Goal: Task Accomplishment & Management: Complete application form

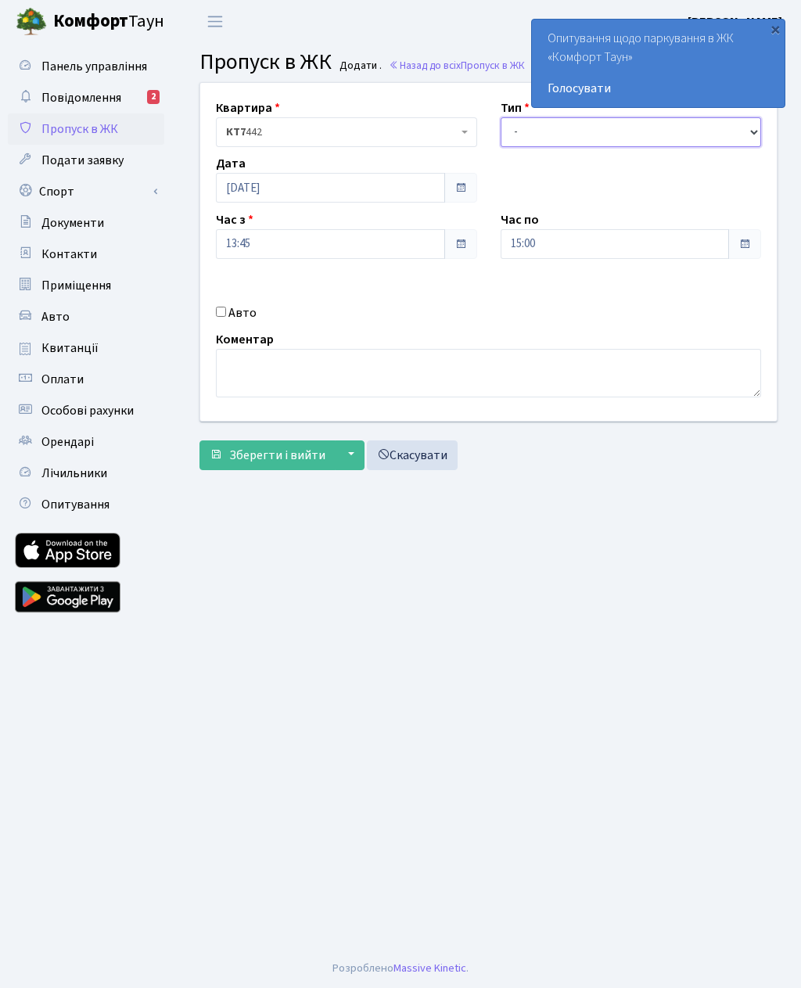
click at [528, 129] on select "- Доставка Таксі Гості Сервіс" at bounding box center [631, 132] width 261 height 30
select select "3"
click at [522, 252] on input "15:00" at bounding box center [615, 244] width 229 height 30
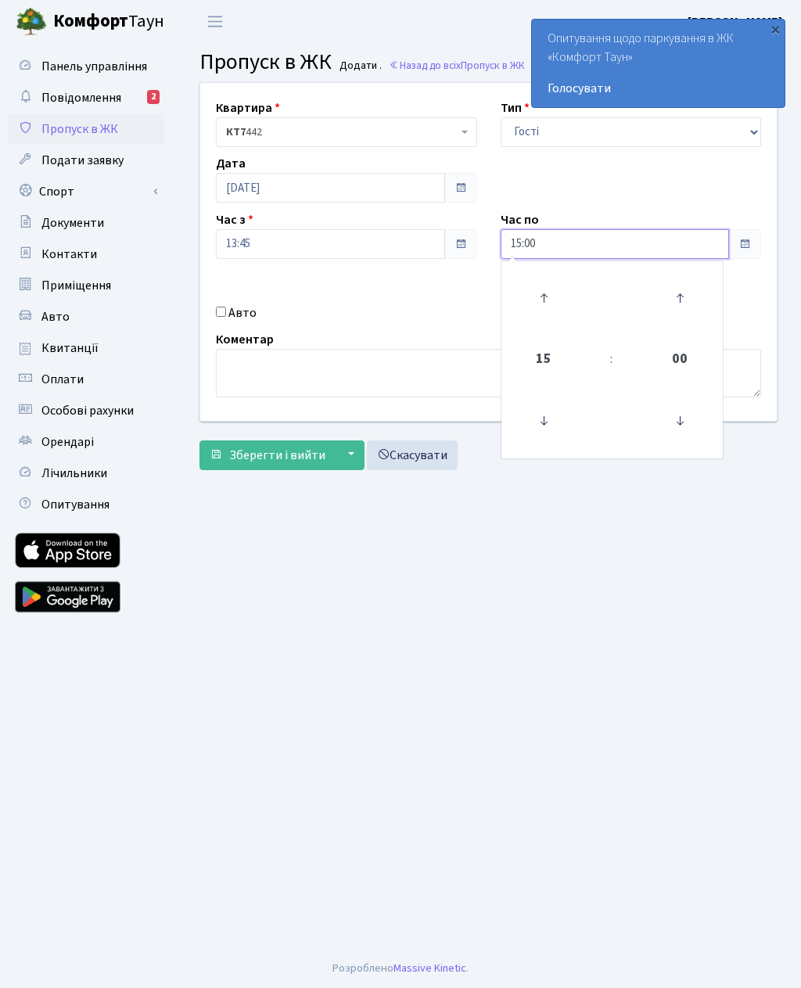
click at [551, 301] on icon at bounding box center [544, 298] width 42 height 42
click at [541, 287] on icon at bounding box center [544, 298] width 42 height 42
click at [543, 295] on icon at bounding box center [544, 298] width 42 height 42
click at [542, 288] on icon at bounding box center [544, 298] width 42 height 42
type input "19:00"
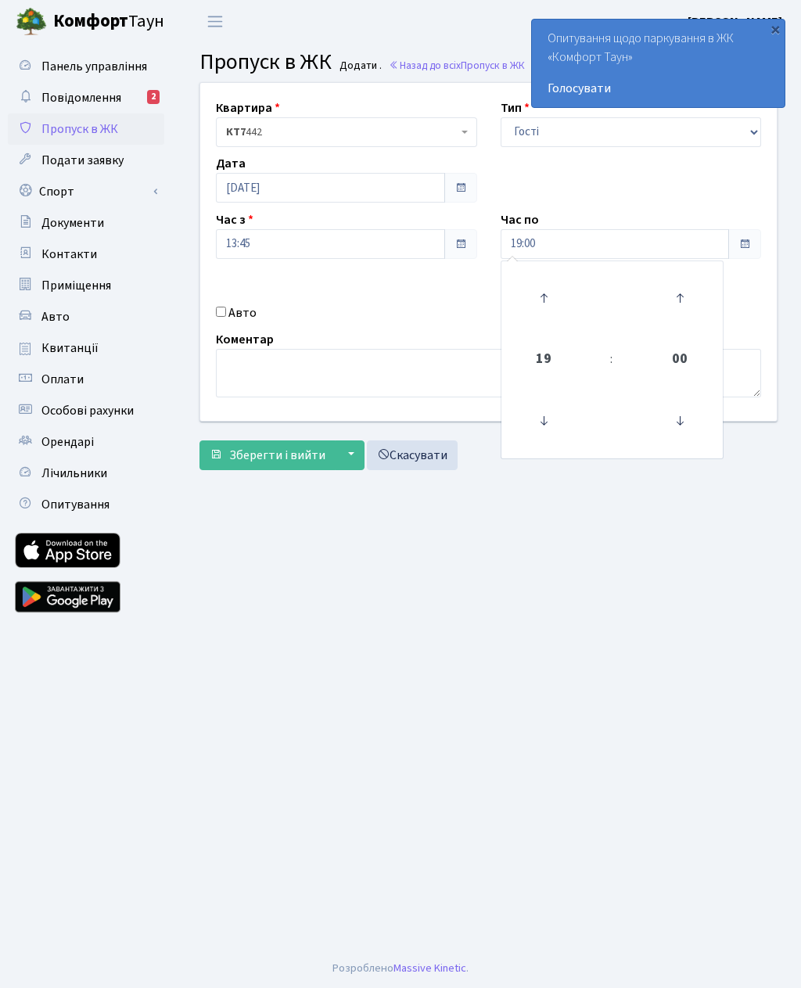
click at [418, 567] on main "Admin Пропуск в ЖК Додати Пропуск в ЖК Додати . Назад до всіх Пропуск в ЖК Квар…" at bounding box center [488, 496] width 625 height 906
click at [225, 307] on input "Авто" at bounding box center [221, 312] width 10 height 10
checkbox input "true"
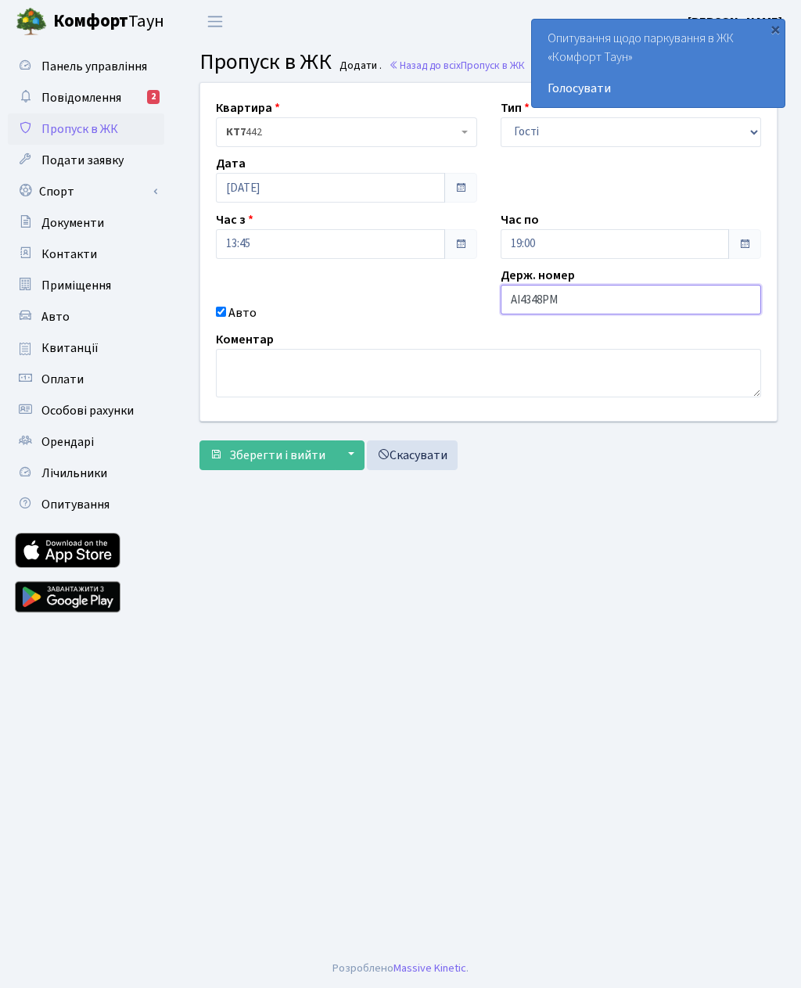
type input "AI4348PM"
click at [239, 456] on span "Зберегти і вийти" at bounding box center [277, 455] width 96 height 17
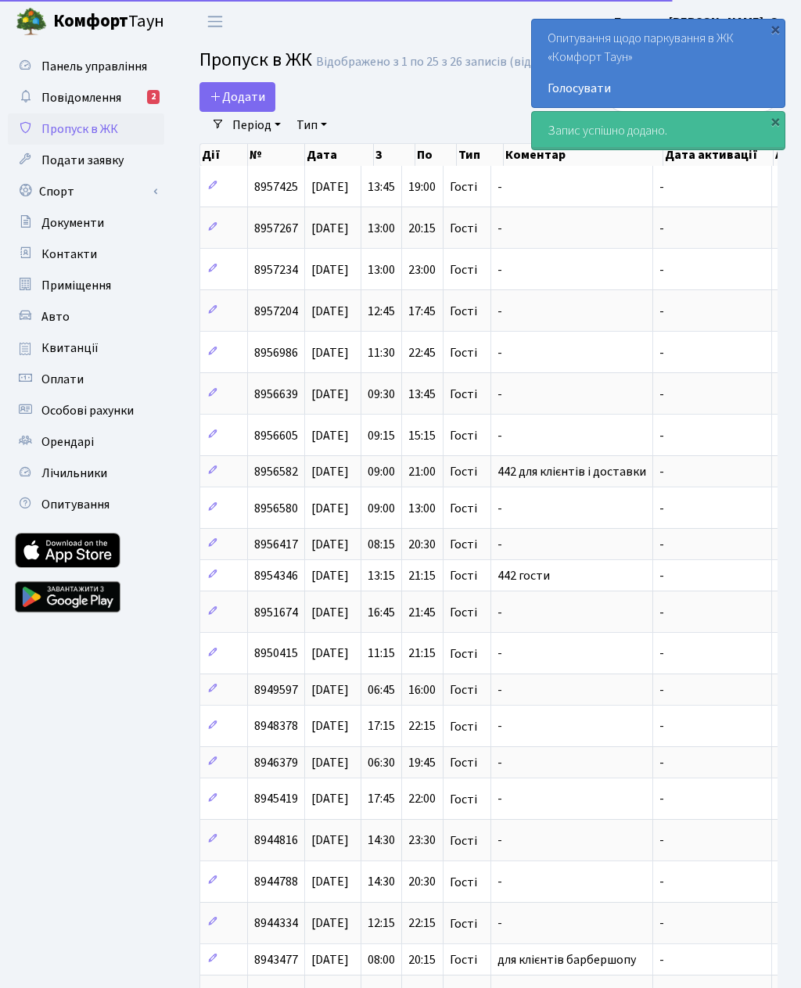
select select "25"
